Goal: Use online tool/utility

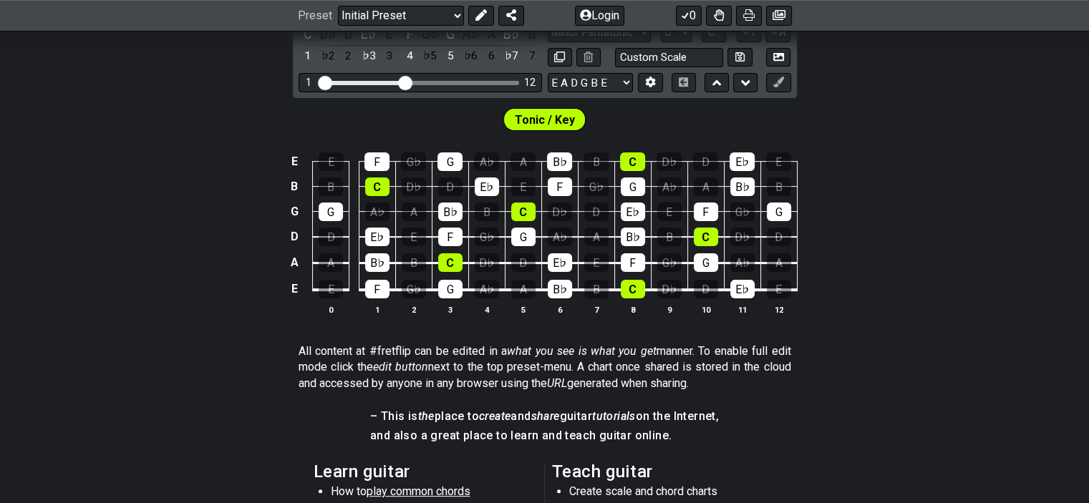
scroll to position [358, 0]
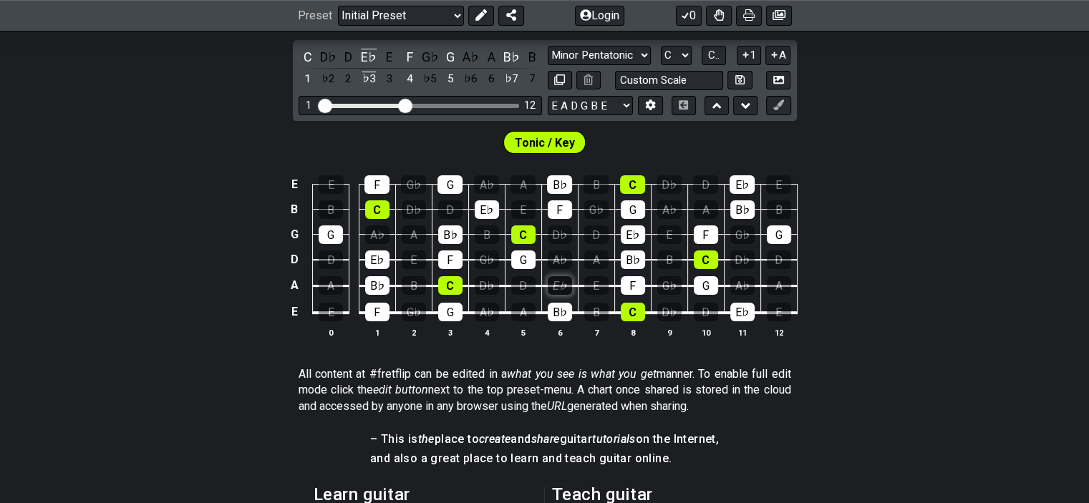
click at [568, 283] on div "E♭" at bounding box center [559, 285] width 24 height 19
click at [528, 281] on div "D" at bounding box center [523, 285] width 24 height 19
click at [489, 214] on div "E♭" at bounding box center [486, 209] width 24 height 19
click at [452, 208] on div "D" at bounding box center [450, 209] width 24 height 19
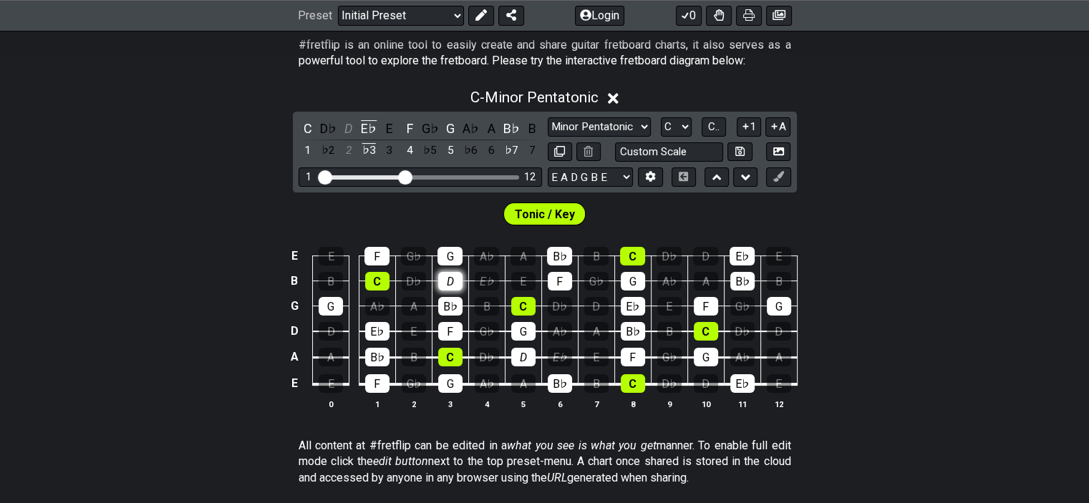
click at [439, 273] on div "D" at bounding box center [450, 281] width 24 height 19
click at [364, 327] on td "E♭" at bounding box center [377, 319] width 36 height 26
click at [371, 331] on div "E♭" at bounding box center [377, 331] width 24 height 19
click at [341, 336] on div "D" at bounding box center [330, 331] width 24 height 19
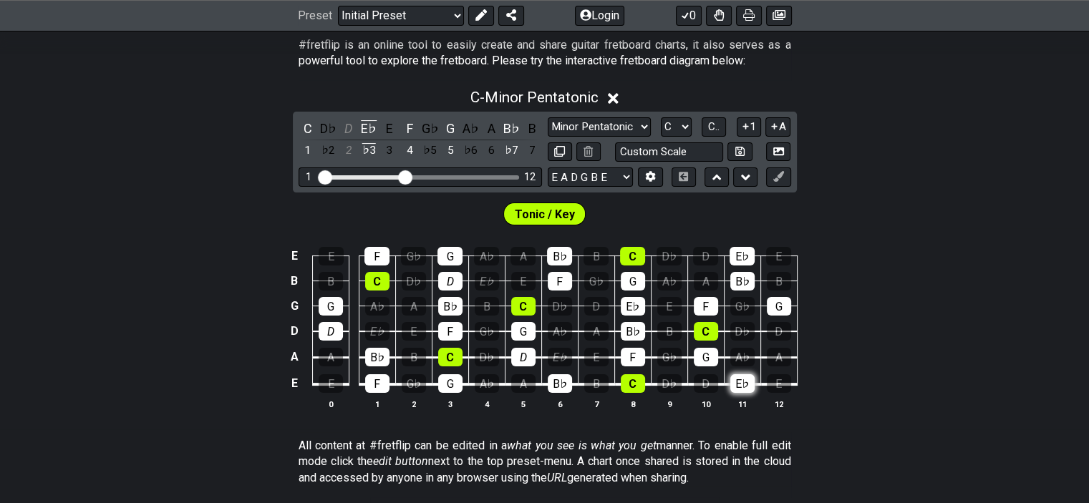
click at [740, 385] on div "E♭" at bounding box center [742, 383] width 24 height 19
click at [708, 391] on div "D" at bounding box center [705, 383] width 24 height 19
click at [628, 306] on div "E♭" at bounding box center [632, 306] width 24 height 19
click at [603, 306] on div "D" at bounding box center [596, 306] width 24 height 19
click at [701, 257] on div "D" at bounding box center [705, 256] width 25 height 19
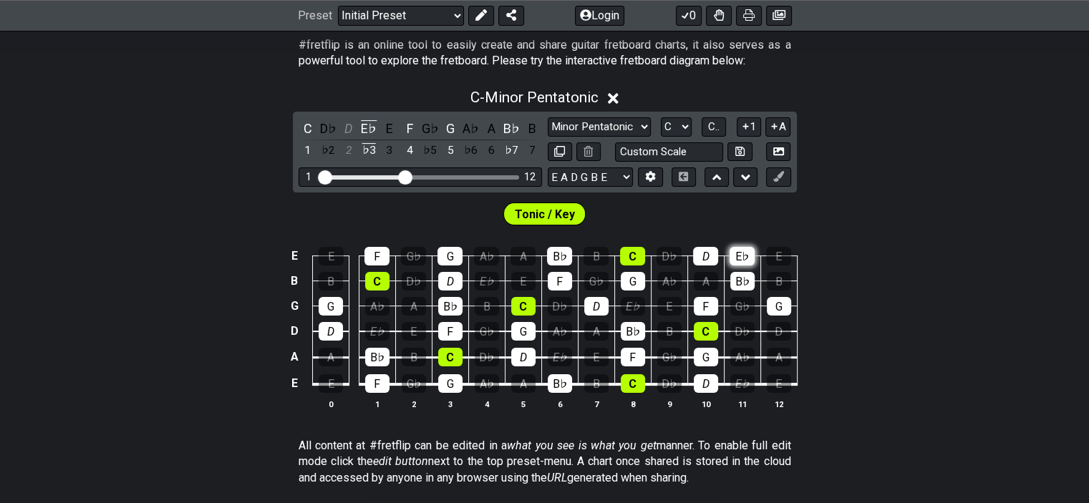
click at [733, 251] on div "E♭" at bounding box center [741, 256] width 25 height 19
click at [776, 332] on div "D" at bounding box center [778, 331] width 24 height 19
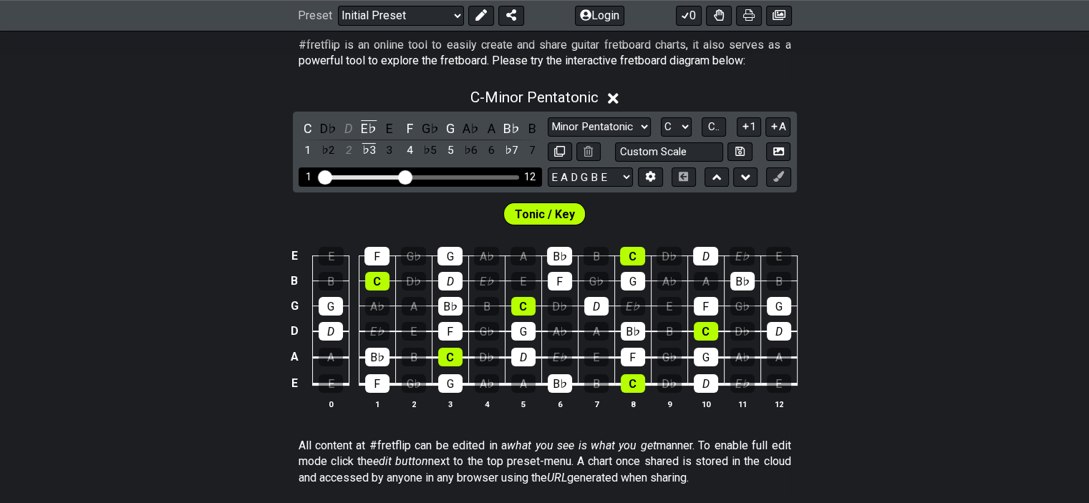
drag, startPoint x: 412, startPoint y: 176, endPoint x: 452, endPoint y: 180, distance: 40.9
click at [452, 180] on div "1 12" at bounding box center [419, 176] width 243 height 19
click at [422, 180] on div "1 12" at bounding box center [419, 176] width 243 height 19
click at [410, 176] on input "Visible fret range" at bounding box center [419, 176] width 203 height 0
click at [425, 180] on div "1 12" at bounding box center [419, 176] width 243 height 19
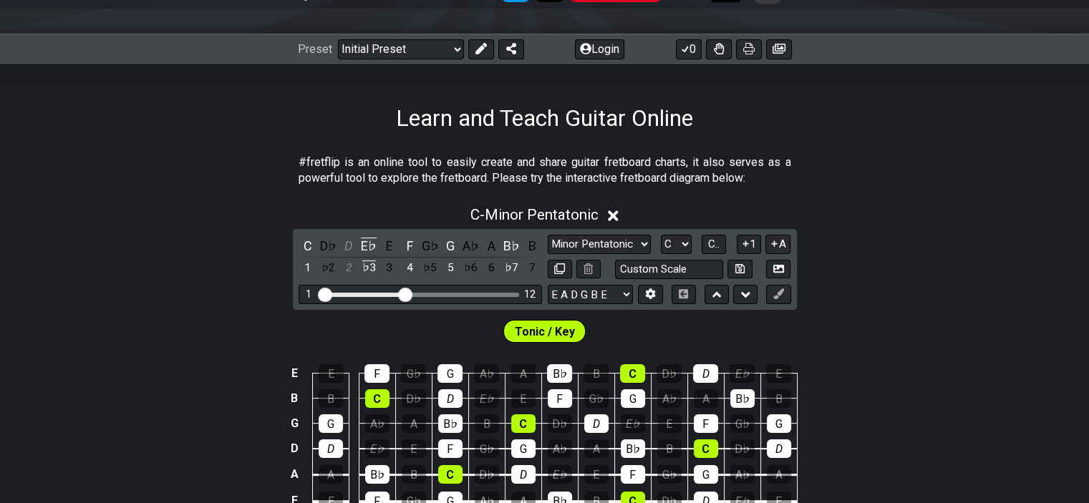
scroll to position [143, 0]
